Goal: Information Seeking & Learning: Learn about a topic

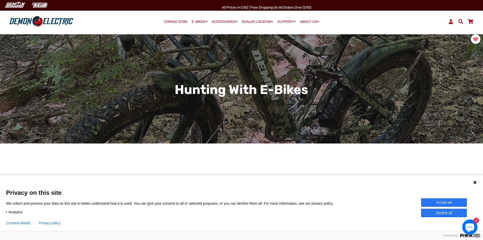
click at [451, 200] on button "Accept all" at bounding box center [444, 202] width 46 height 8
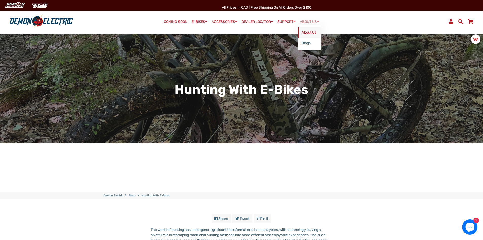
click at [314, 32] on link "About Us" at bounding box center [309, 32] width 23 height 11
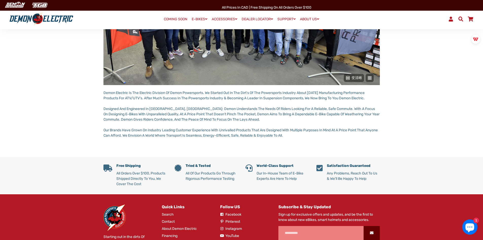
scroll to position [152, 0]
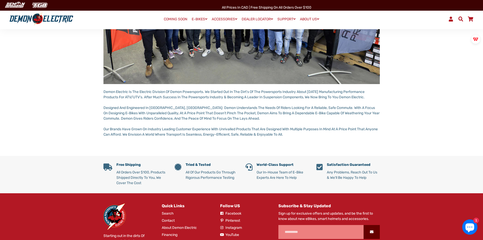
click at [416, 149] on main "About Demon Electric Demon Electric Is The Electric Division Of Demon Powerspor…" at bounding box center [241, 29] width 483 height 252
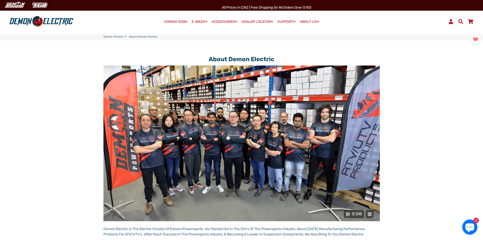
scroll to position [0, 0]
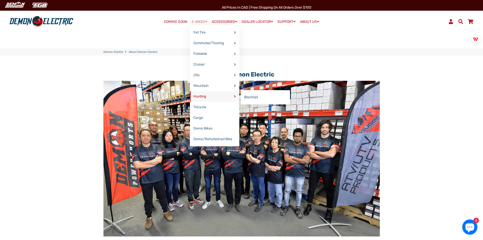
click at [201, 96] on link "Hunting" at bounding box center [214, 96] width 49 height 11
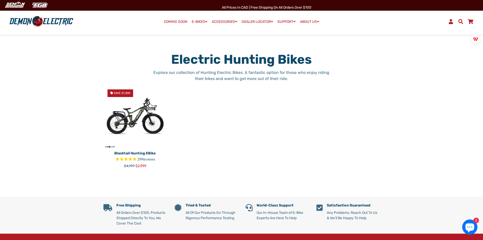
click at [264, 42] on div "Electric Hunting Bikes Explore our collection of Hunting Electric Bikes. A fant…" at bounding box center [241, 116] width 483 height 160
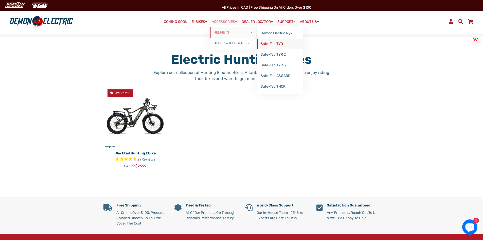
click at [274, 43] on link "Safe-Tec TYR" at bounding box center [280, 44] width 46 height 11
